Goal: Communication & Community: Answer question/provide support

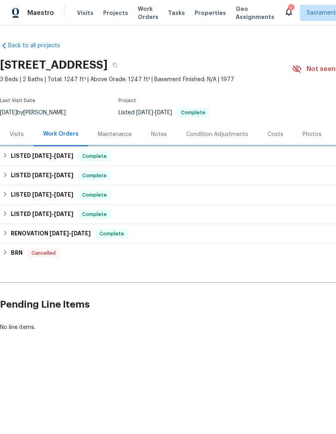
click at [16, 157] on h6 "LISTED 8/22/25 - 8/25/25" at bounding box center [42, 156] width 63 height 10
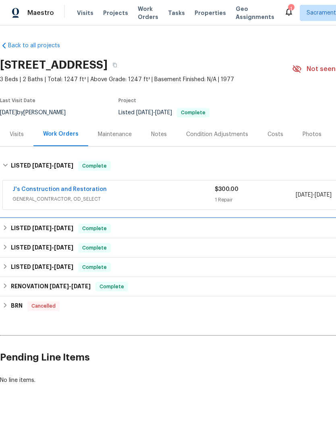
click at [20, 225] on h6 "LISTED [DATE] - [DATE]" at bounding box center [42, 228] width 63 height 10
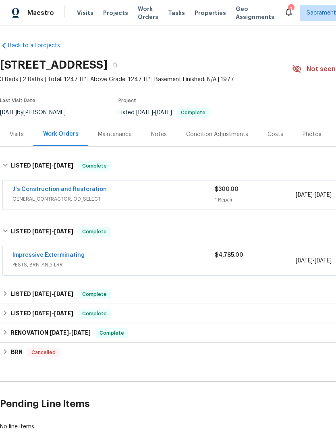
click at [36, 253] on link "Impressive Exterminating" at bounding box center [49, 255] width 72 height 6
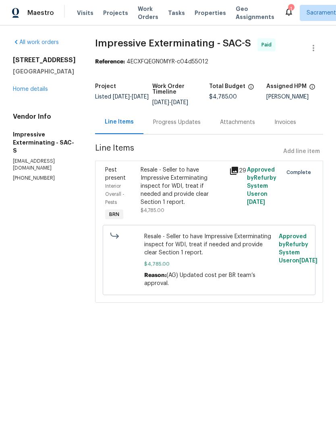
click at [182, 119] on div "Progress Updates" at bounding box center [177, 122] width 48 height 8
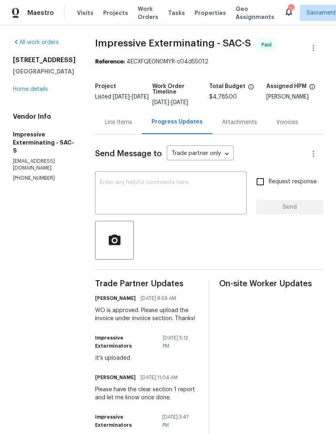
click at [126, 185] on textarea at bounding box center [171, 193] width 142 height 28
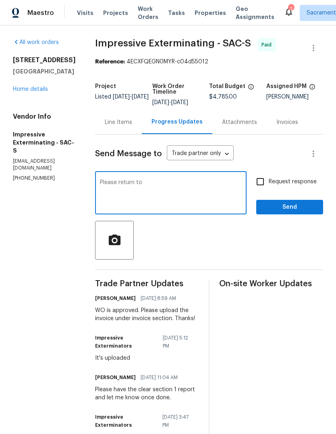
type textarea "Please return to the home"
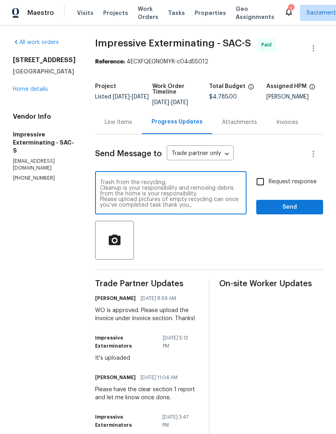
type textarea "Trash from the recycling. Cleanup is your responsibility and removing debris fr…"
click at [260, 183] on input "Request response" at bounding box center [260, 181] width 17 height 17
checkbox input "true"
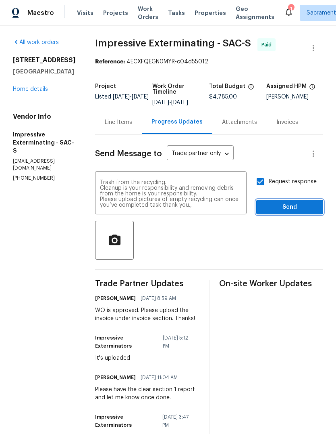
click at [292, 205] on span "Send" at bounding box center [290, 207] width 54 height 10
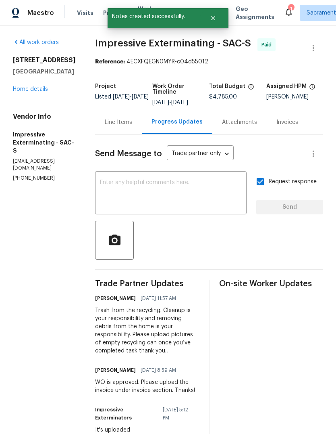
click at [284, 7] on icon at bounding box center [289, 12] width 10 height 10
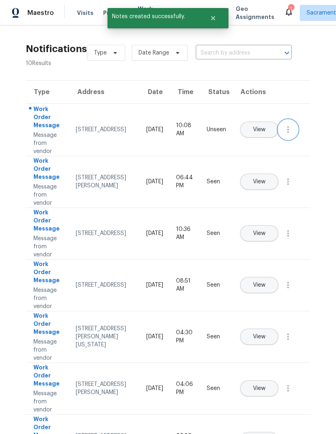
click at [290, 134] on icon "button" at bounding box center [288, 130] width 10 height 10
click at [258, 141] on div "Mark Seen" at bounding box center [242, 139] width 63 height 8
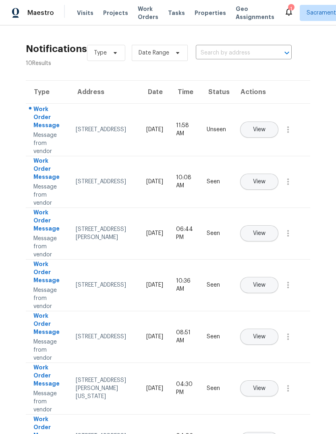
click at [284, 8] on icon at bounding box center [289, 12] width 10 height 10
click at [288, 7] on div "1" at bounding box center [291, 9] width 6 height 8
click at [288, 9] on div "1" at bounding box center [291, 9] width 6 height 8
click at [288, 8] on div "1" at bounding box center [291, 9] width 6 height 8
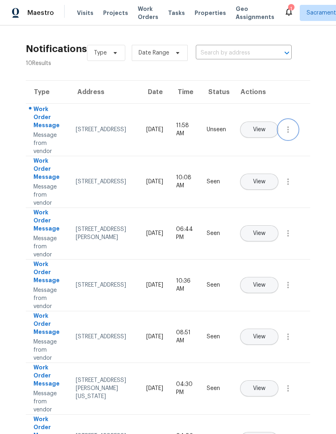
click at [286, 139] on button "button" at bounding box center [288, 129] width 19 height 19
click at [248, 138] on div "Mark Seen" at bounding box center [242, 139] width 63 height 8
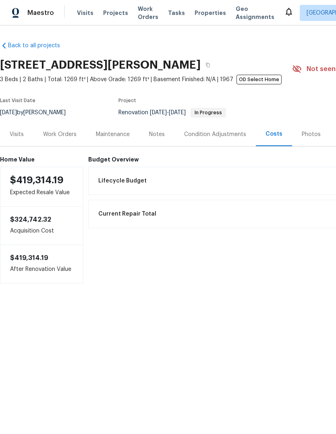
click at [172, 13] on span "Tasks" at bounding box center [176, 13] width 17 height 6
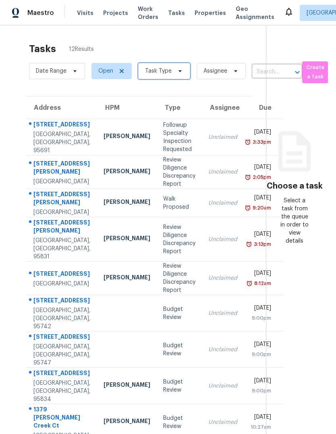
click at [181, 73] on icon at bounding box center [180, 71] width 6 height 6
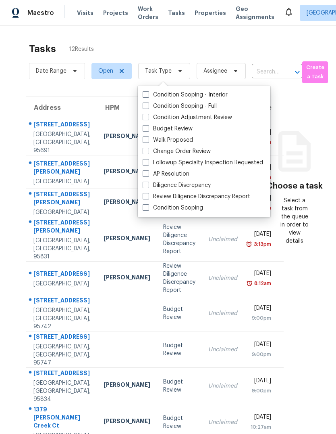
click at [143, 130] on span at bounding box center [146, 128] width 6 height 6
click at [143, 130] on input "Budget Review" at bounding box center [145, 127] width 5 height 5
checkbox input "true"
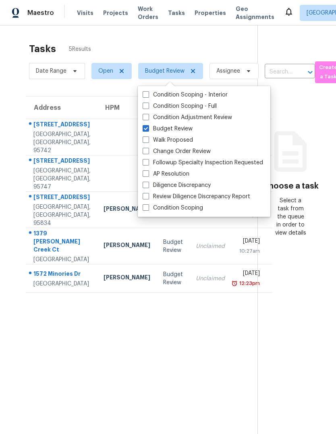
click at [145, 373] on section "Tasks 5 Results Date Range Open Budget Review Assignee ​ Create a Task Address …" at bounding box center [135, 248] width 245 height 421
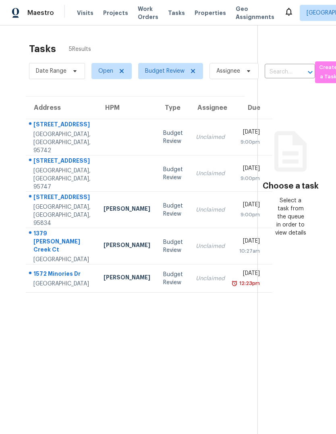
click at [48, 288] on div "Olivehurst, CA, 95961" at bounding box center [61, 283] width 57 height 8
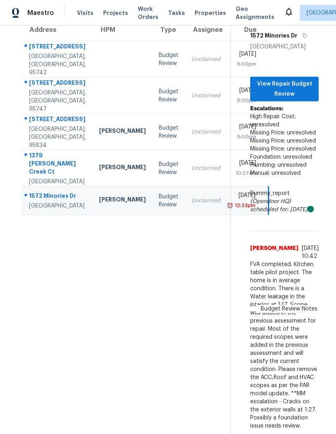
scroll to position [96, 4]
click at [34, 192] on div "1572 Minories Dr" at bounding box center [57, 197] width 57 height 10
click at [45, 192] on div "1572 Minories Dr" at bounding box center [57, 197] width 57 height 10
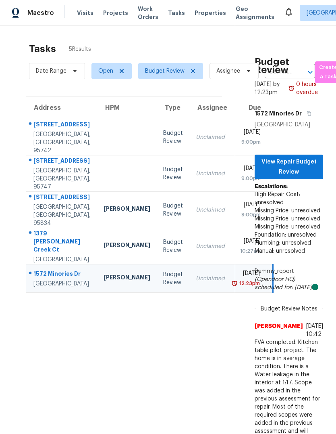
scroll to position [0, 0]
click at [291, 157] on span "View Repair Budget Review" at bounding box center [289, 167] width 56 height 20
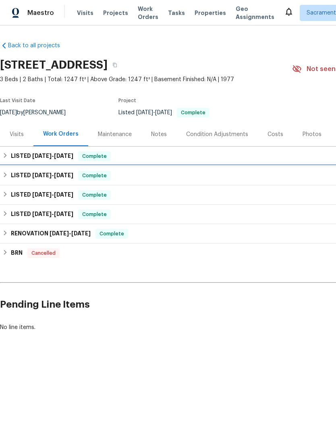
click at [51, 171] on h6 "LISTED [DATE] - [DATE]" at bounding box center [42, 176] width 63 height 10
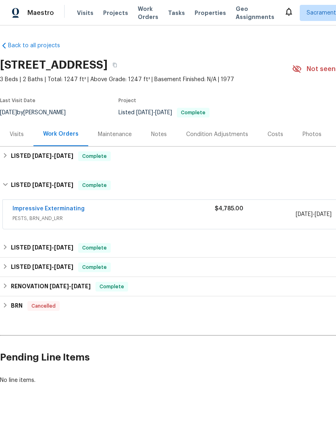
click at [30, 211] on link "Impressive Exterminating" at bounding box center [49, 209] width 72 height 6
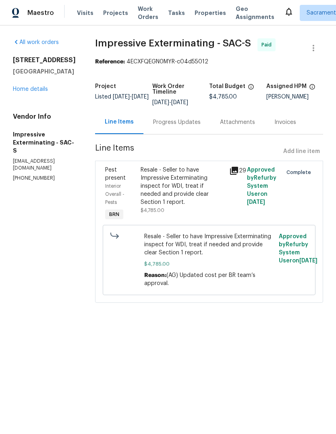
click at [177, 119] on div "Progress Updates" at bounding box center [177, 122] width 48 height 8
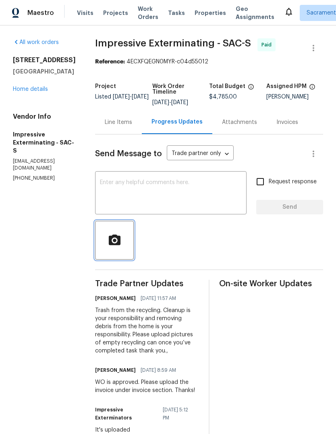
click at [118, 238] on icon "button" at bounding box center [115, 240] width 14 height 14
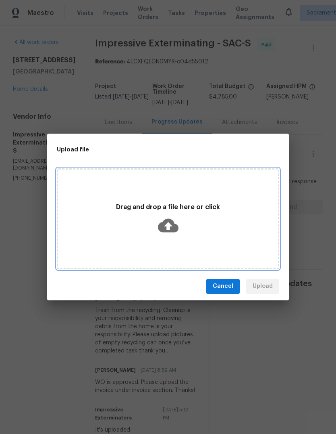
click at [167, 221] on icon at bounding box center [168, 225] width 21 height 14
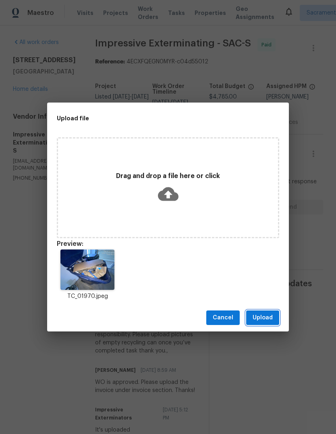
click at [271, 322] on button "Upload" at bounding box center [262, 317] width 33 height 15
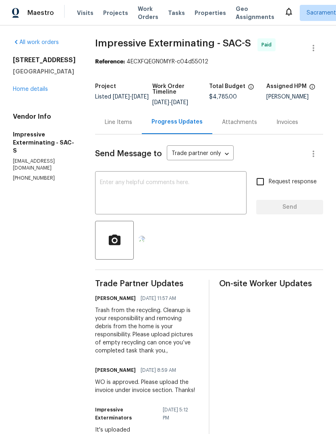
click at [262, 180] on input "Request response" at bounding box center [260, 181] width 17 height 17
checkbox input "true"
click at [290, 207] on div "Request response Send" at bounding box center [289, 193] width 67 height 41
click at [145, 242] on img at bounding box center [142, 239] width 6 height 6
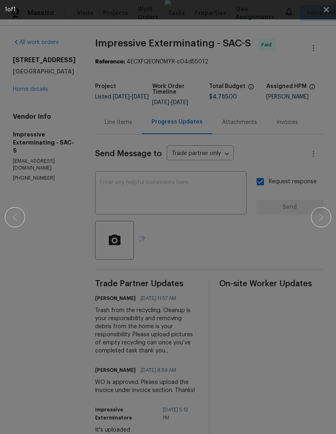
click at [324, 208] on div at bounding box center [168, 217] width 327 height 434
click at [171, 345] on img at bounding box center [168, 217] width 6 height 434
click at [171, 369] on img at bounding box center [168, 217] width 6 height 434
click at [171, 241] on img at bounding box center [168, 217] width 6 height 434
click at [315, 119] on div at bounding box center [168, 217] width 327 height 434
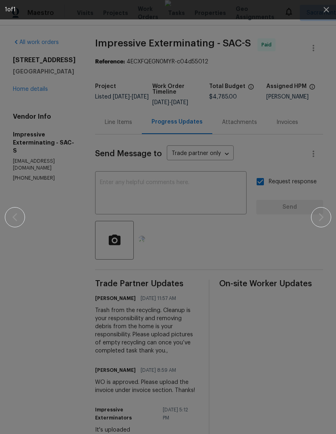
click at [315, 119] on div at bounding box center [168, 217] width 327 height 434
click at [171, 55] on img at bounding box center [168, 217] width 6 height 434
click at [171, 223] on img at bounding box center [168, 217] width 6 height 434
click at [17, 223] on div at bounding box center [168, 217] width 327 height 434
click at [171, 355] on img at bounding box center [168, 217] width 6 height 434
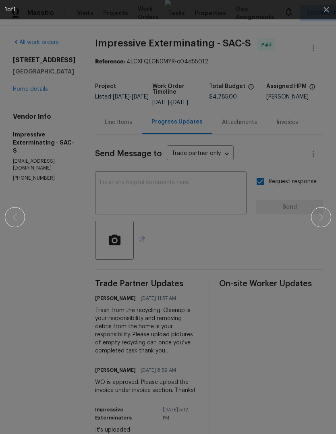
click at [171, 365] on img at bounding box center [168, 217] width 6 height 434
click at [325, 213] on div at bounding box center [168, 217] width 327 height 434
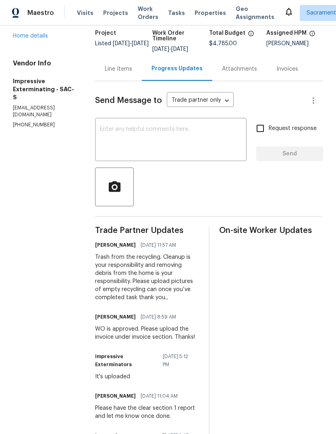
scroll to position [47, 0]
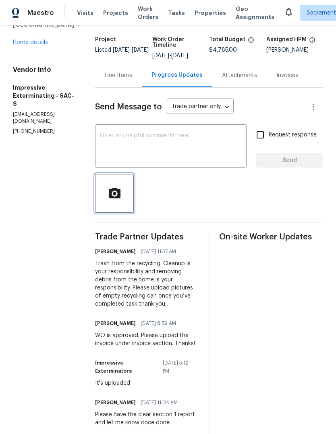
click at [113, 203] on button "button" at bounding box center [114, 193] width 39 height 39
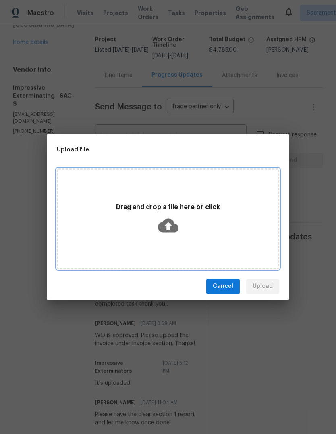
click at [168, 229] on icon at bounding box center [168, 225] width 21 height 21
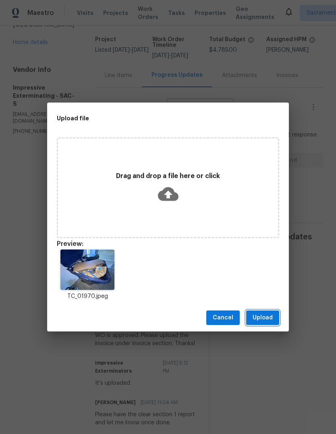
click at [267, 323] on button "Upload" at bounding box center [262, 317] width 33 height 15
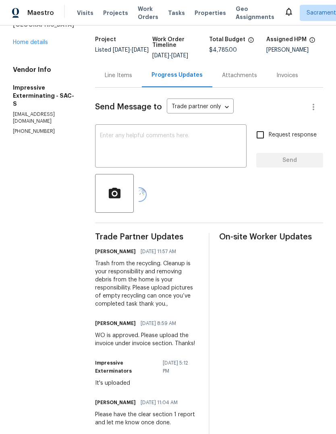
click at [145, 189] on button "button" at bounding box center [139, 194] width 11 height 11
click at [120, 197] on icon "button" at bounding box center [114, 192] width 12 height 10
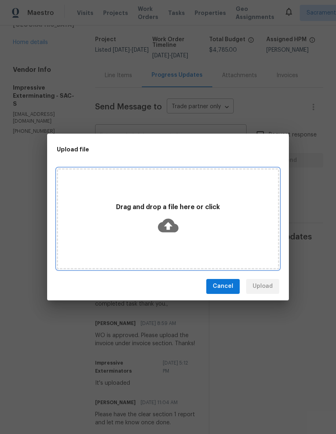
click at [167, 229] on icon at bounding box center [168, 225] width 21 height 21
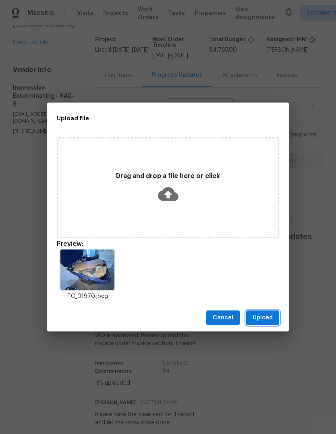
click at [262, 320] on span "Upload" at bounding box center [263, 318] width 20 height 10
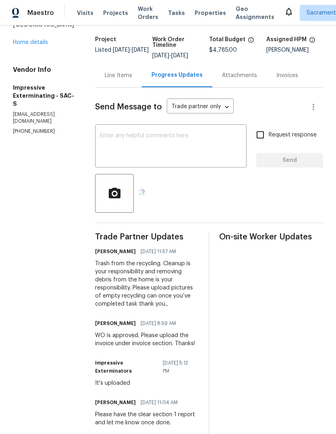
click at [229, 108] on body "Maestro Visits Projects Work Orders Tasks Properties Geo Assignments [GEOGRAPHI…" at bounding box center [168, 217] width 336 height 434
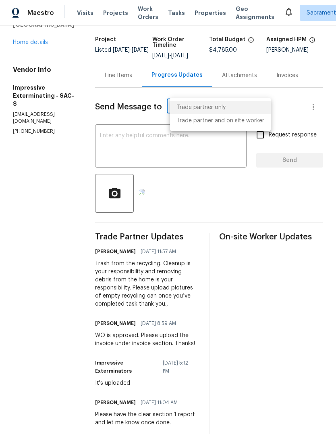
click at [252, 111] on li "Trade partner only" at bounding box center [220, 107] width 101 height 13
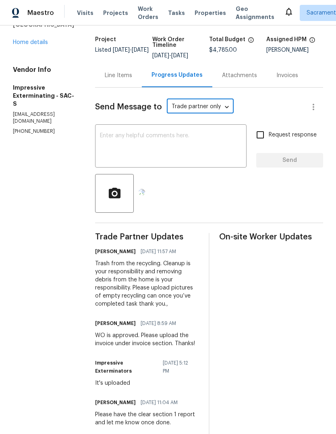
click at [285, 197] on div at bounding box center [209, 193] width 228 height 39
click at [281, 201] on div at bounding box center [209, 193] width 228 height 39
